Goal: Find specific page/section: Find specific page/section

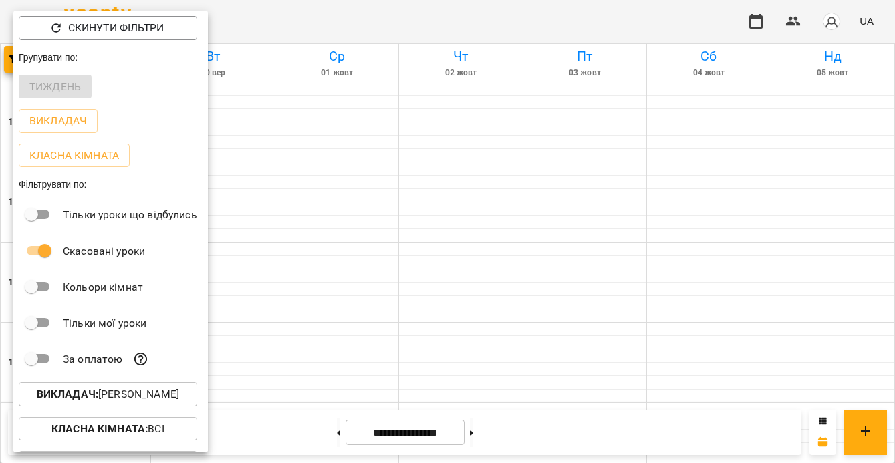
scroll to position [638, 0]
click at [177, 395] on p "Викладач : [PERSON_NAME]" at bounding box center [108, 394] width 142 height 16
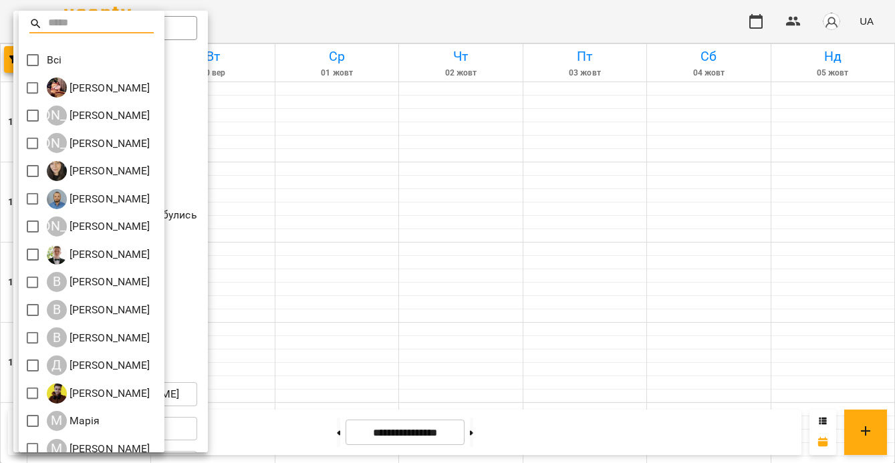
click at [301, 139] on div at bounding box center [447, 231] width 895 height 463
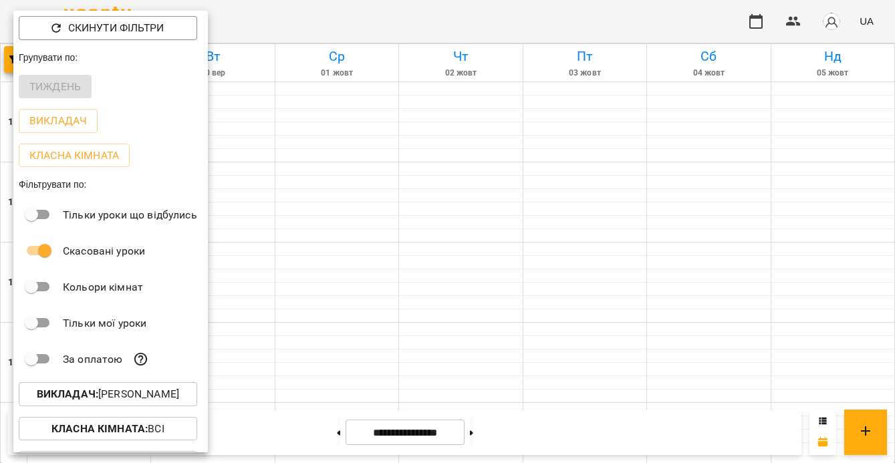
click at [316, 442] on div at bounding box center [447, 231] width 895 height 463
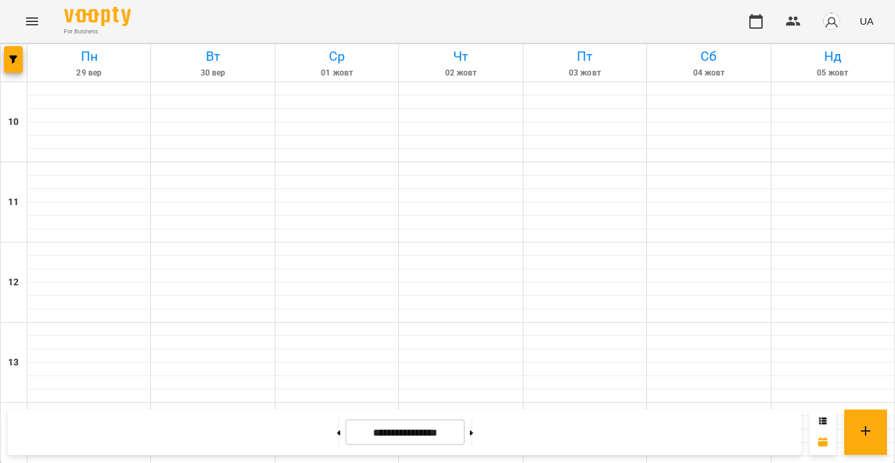
click at [318, 427] on div "Скинути фільтри Групувати по: Тиждень Викладач Класна кімната Фільтрувати по: Т…" at bounding box center [447, 231] width 895 height 463
click at [337, 429] on button at bounding box center [338, 432] width 3 height 29
click at [13, 57] on icon "button" at bounding box center [13, 59] width 8 height 8
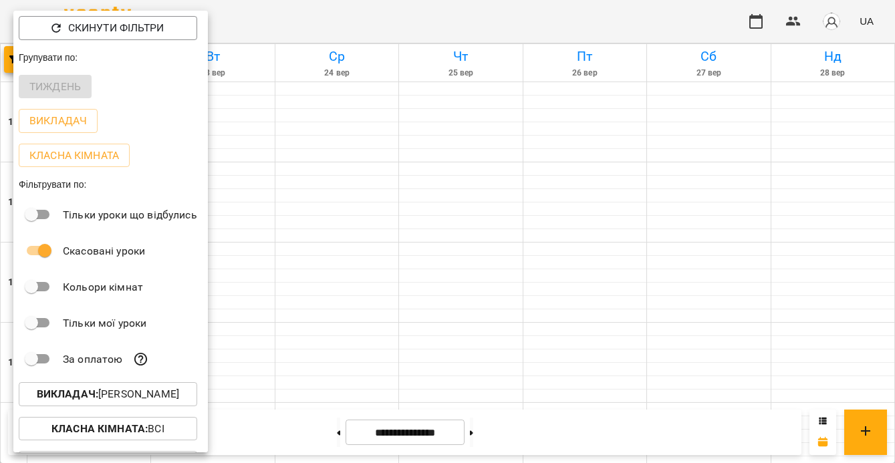
click at [159, 391] on p "Викладач : [PERSON_NAME]" at bounding box center [108, 394] width 142 height 16
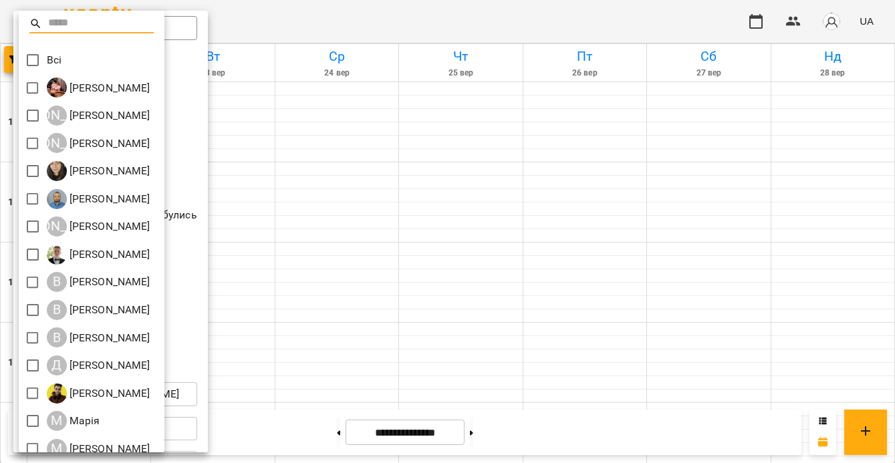
scroll to position [207, 0]
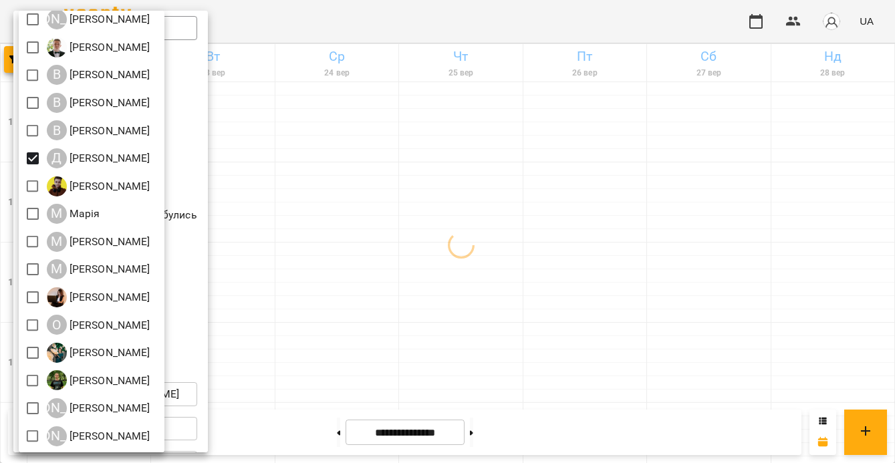
click at [446, 265] on div at bounding box center [447, 231] width 895 height 463
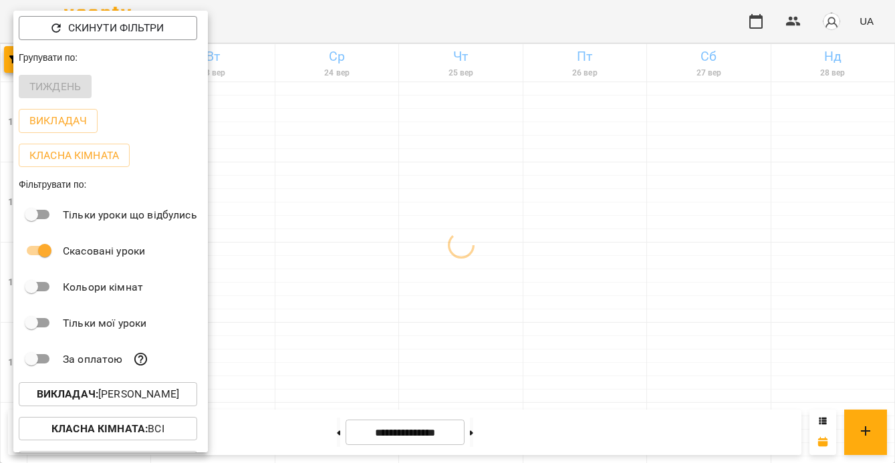
click at [446, 265] on div at bounding box center [447, 231] width 895 height 463
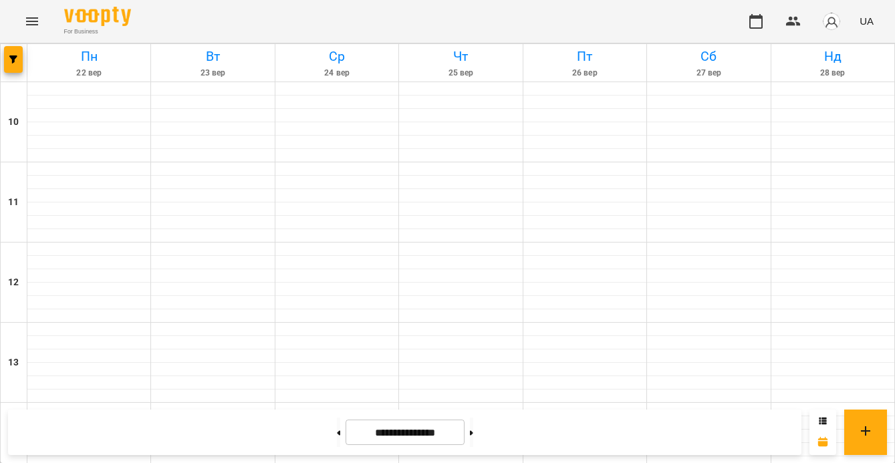
scroll to position [683, 0]
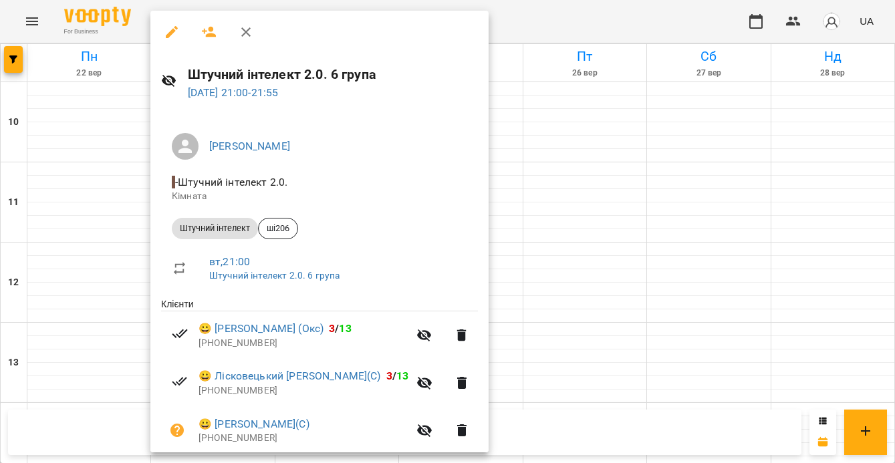
click at [503, 224] on div at bounding box center [447, 231] width 895 height 463
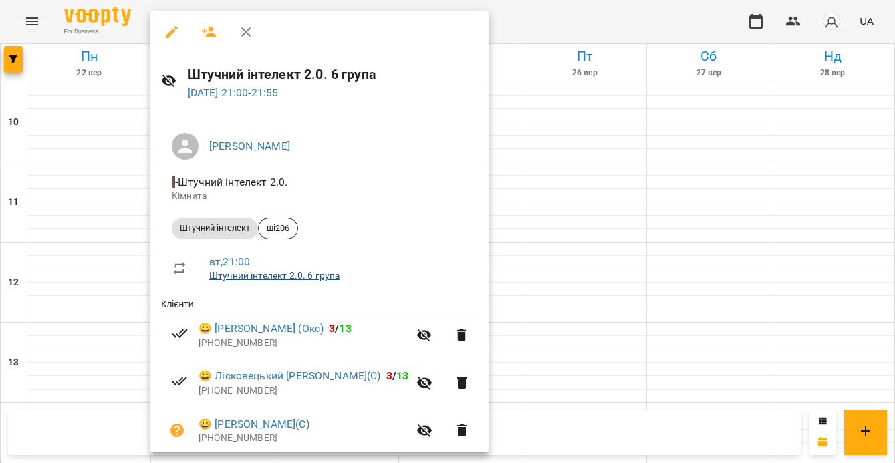
click at [264, 273] on link "Штучний інтелект 2.0. 6 група" at bounding box center [274, 275] width 130 height 11
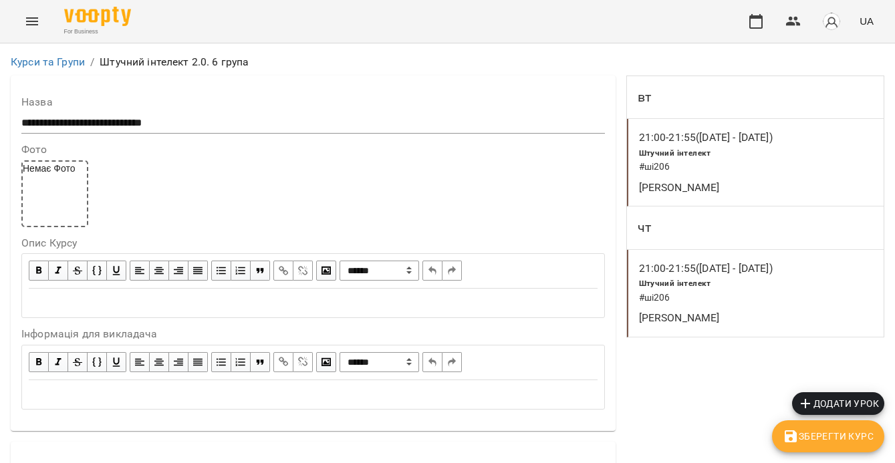
scroll to position [1431, 0]
click at [768, 19] on button "button" at bounding box center [756, 21] width 32 height 32
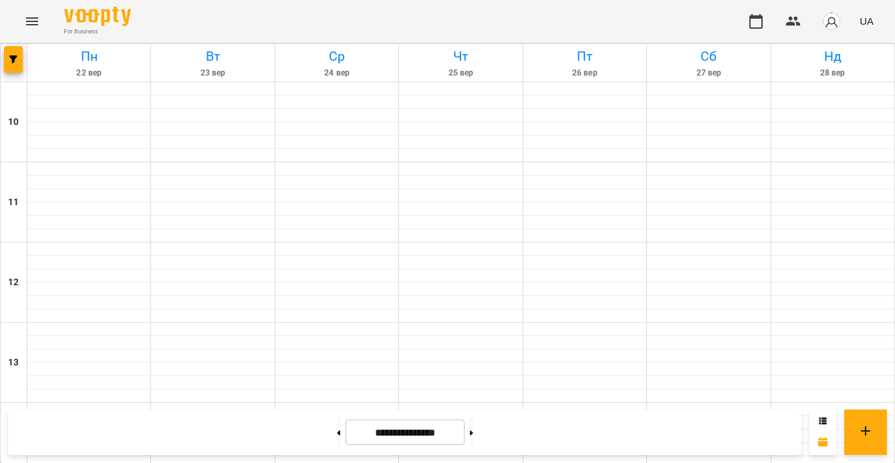
scroll to position [719, 0]
click at [337, 439] on button at bounding box center [338, 432] width 3 height 29
type input "**********"
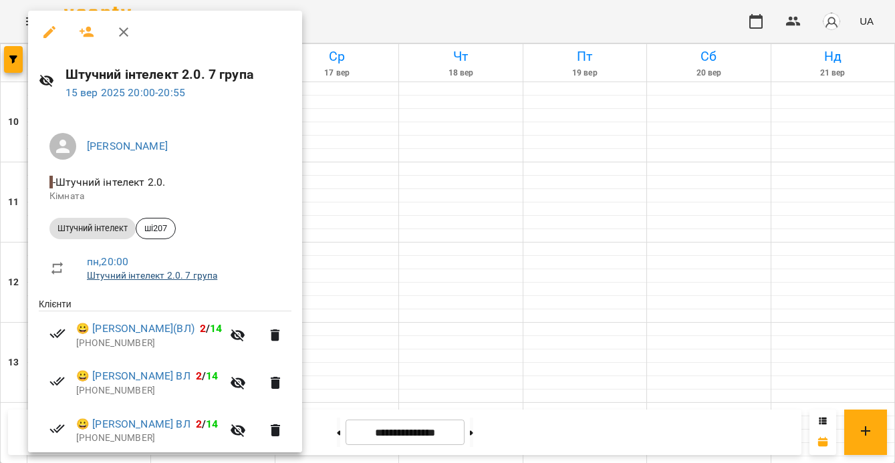
click at [161, 277] on link "Штучний інтелект 2.0. 7 група" at bounding box center [152, 275] width 130 height 11
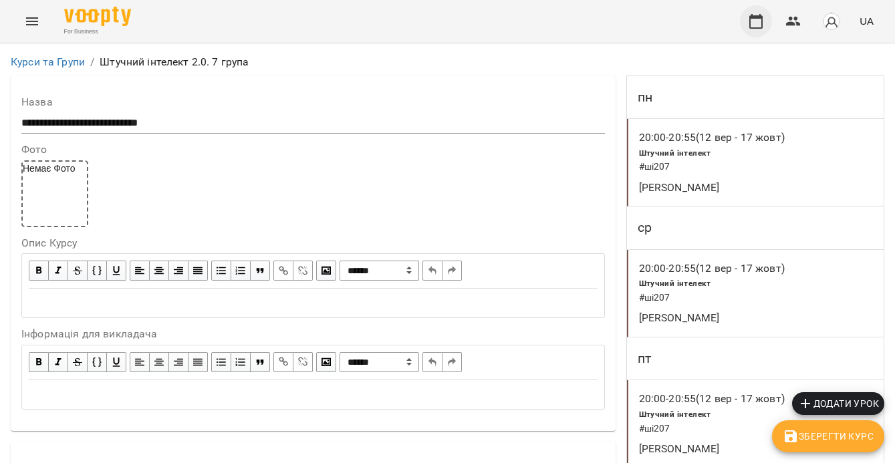
click at [749, 23] on icon "button" at bounding box center [756, 21] width 16 height 16
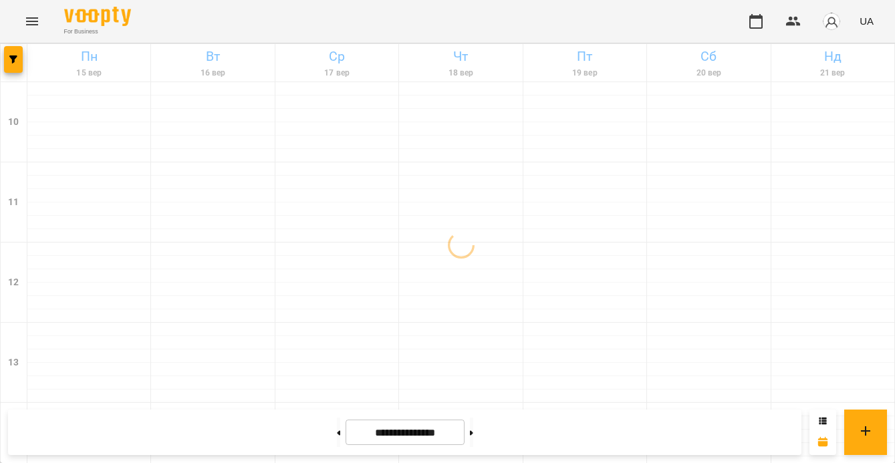
click at [3, 58] on div at bounding box center [14, 62] width 27 height 37
click at [6, 60] on span "button" at bounding box center [13, 59] width 19 height 8
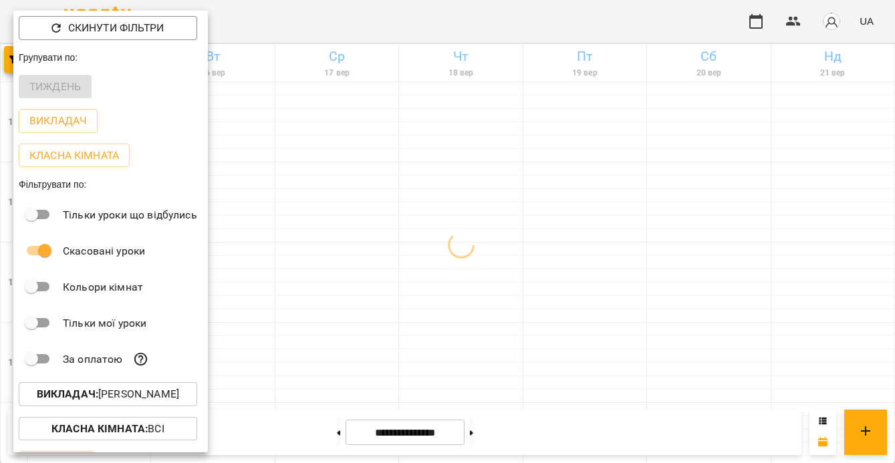
click at [126, 396] on p "Викладач : [PERSON_NAME]" at bounding box center [108, 394] width 142 height 16
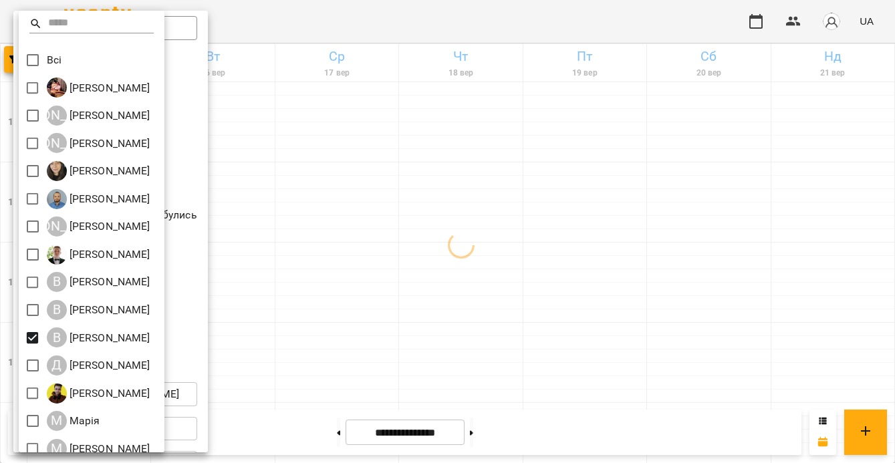
click at [440, 323] on div at bounding box center [447, 231] width 895 height 463
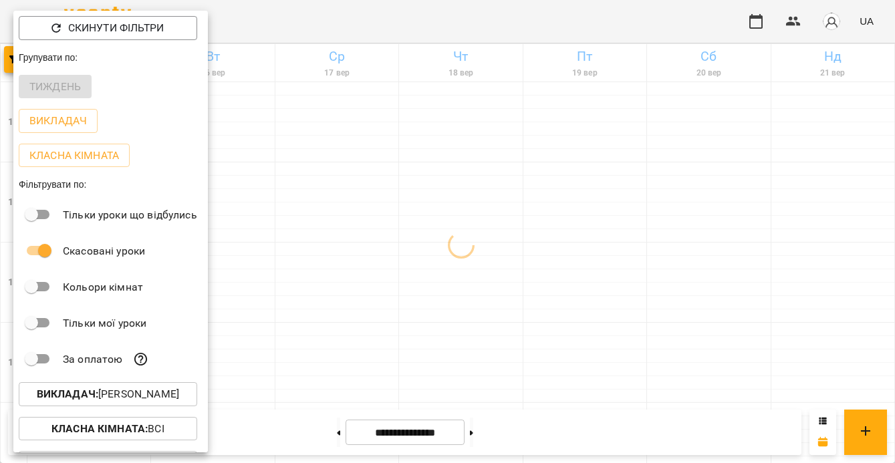
click at [440, 323] on div at bounding box center [447, 231] width 895 height 463
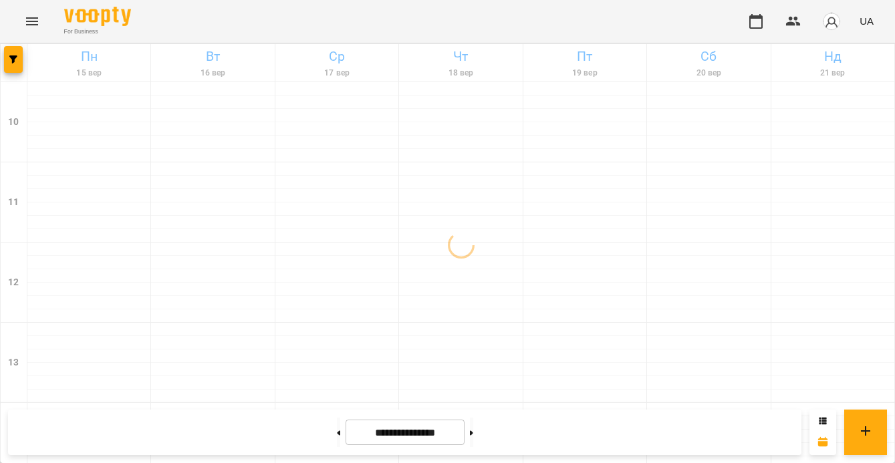
scroll to position [549, 0]
